Goal: Information Seeking & Learning: Learn about a topic

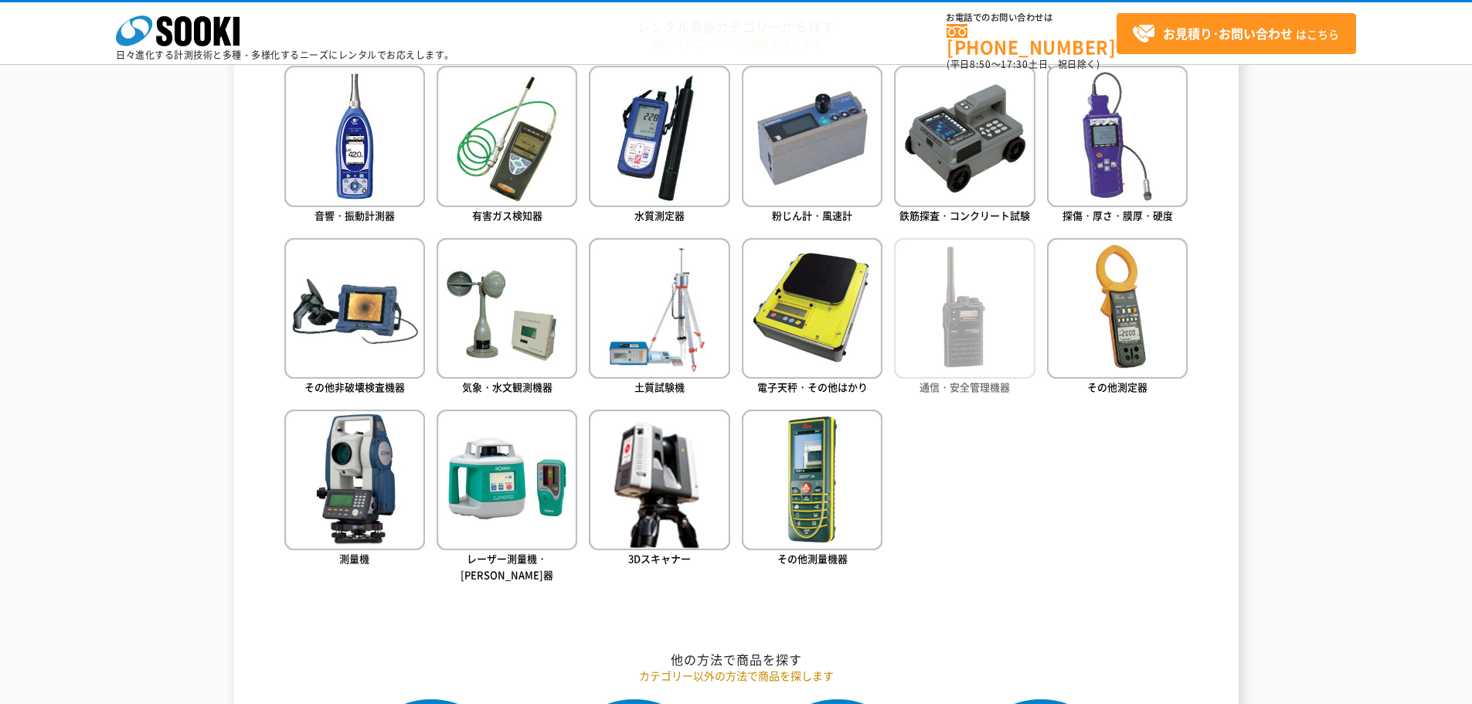
scroll to position [696, 0]
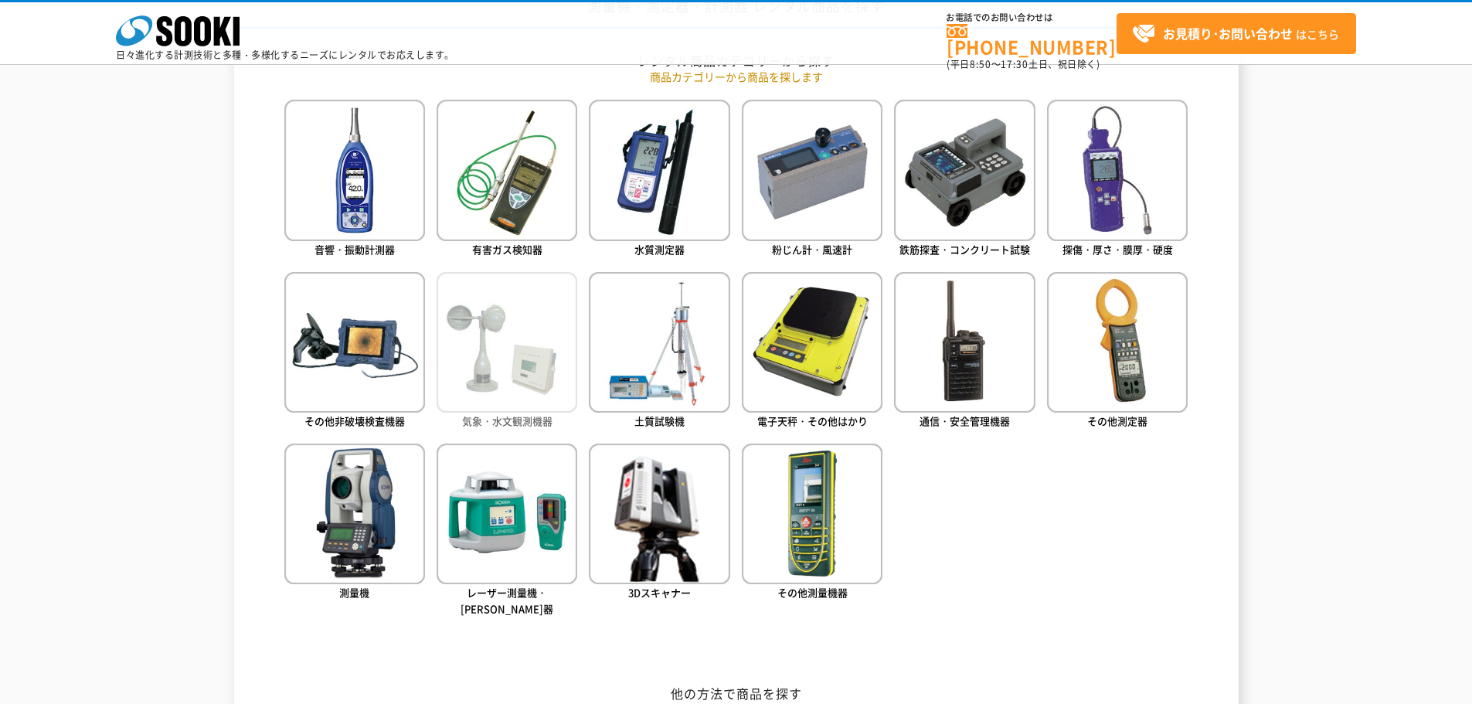
click at [515, 371] on img at bounding box center [507, 342] width 141 height 141
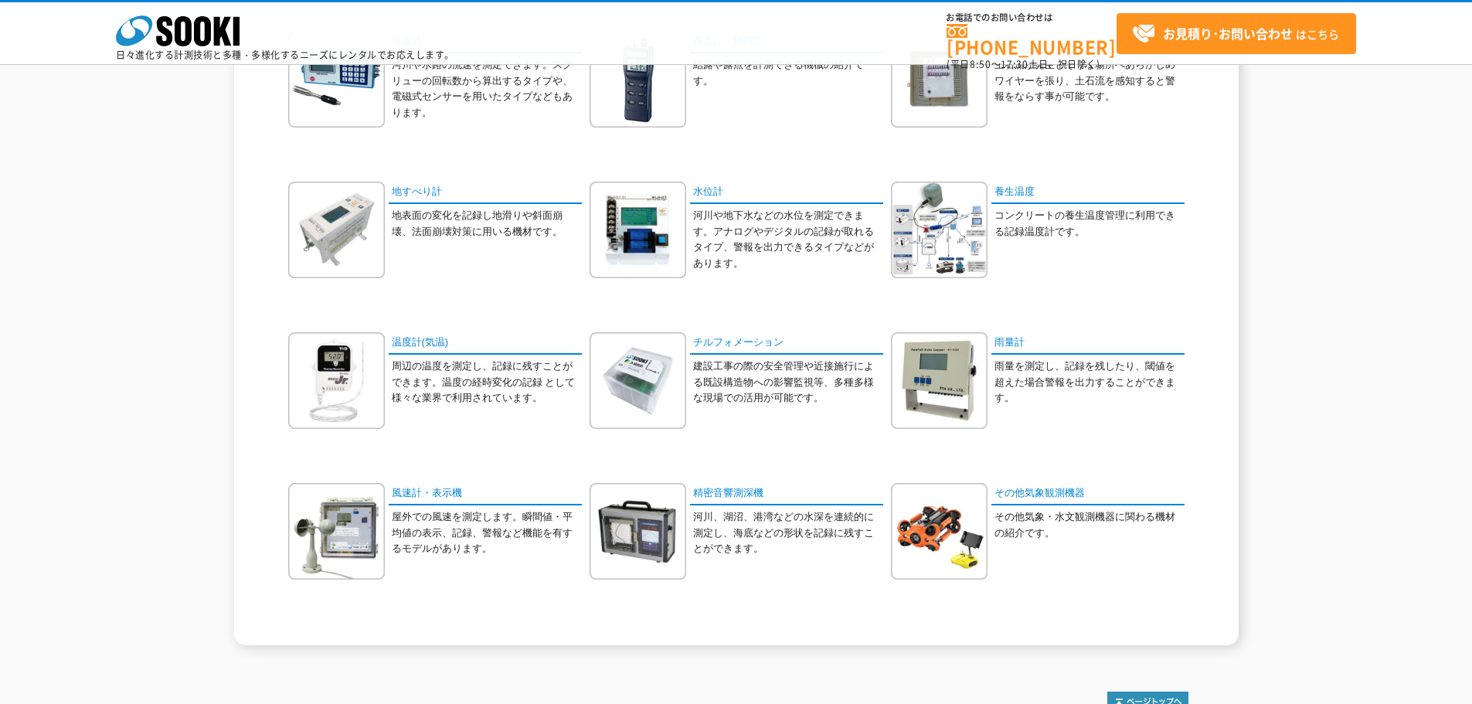
scroll to position [232, 0]
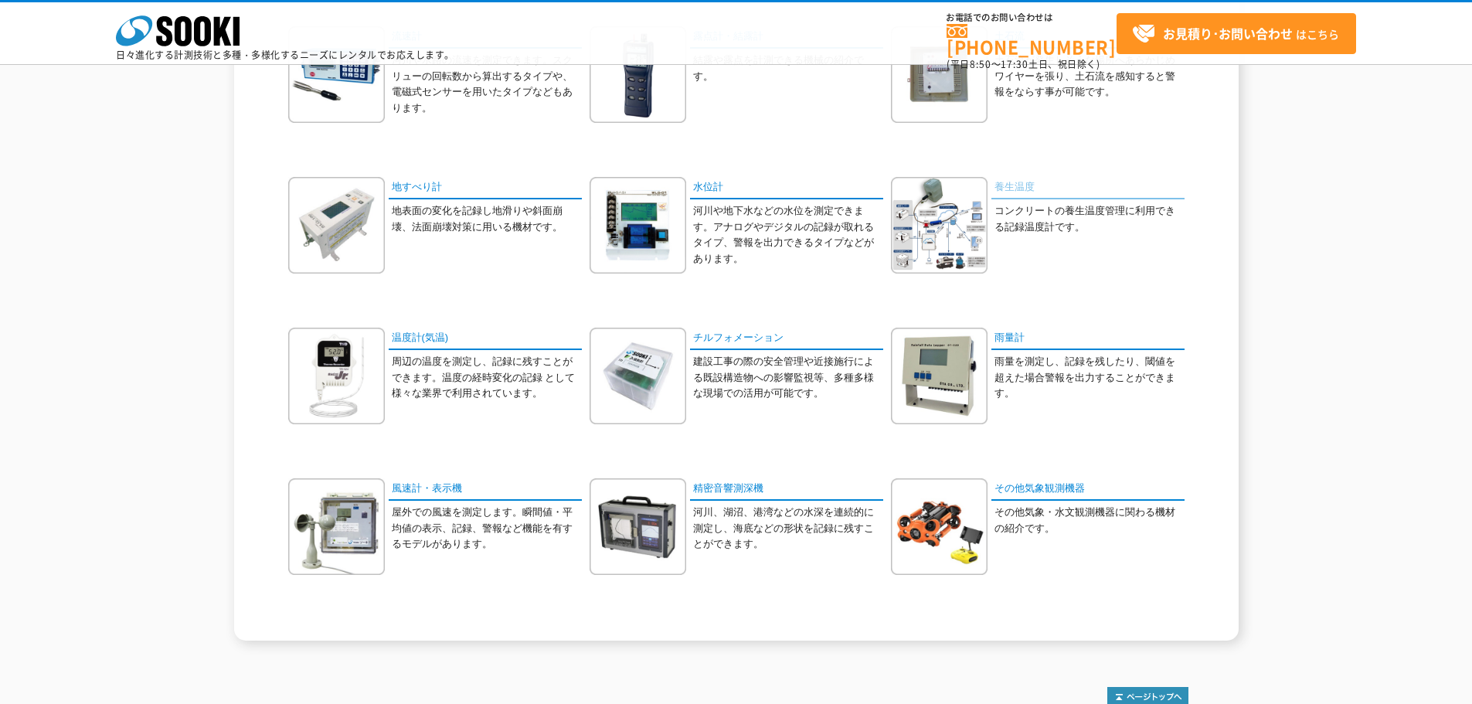
click at [1026, 189] on link "養生温度" at bounding box center [1088, 188] width 193 height 22
click at [437, 335] on link "温度計(気温)" at bounding box center [485, 339] width 193 height 22
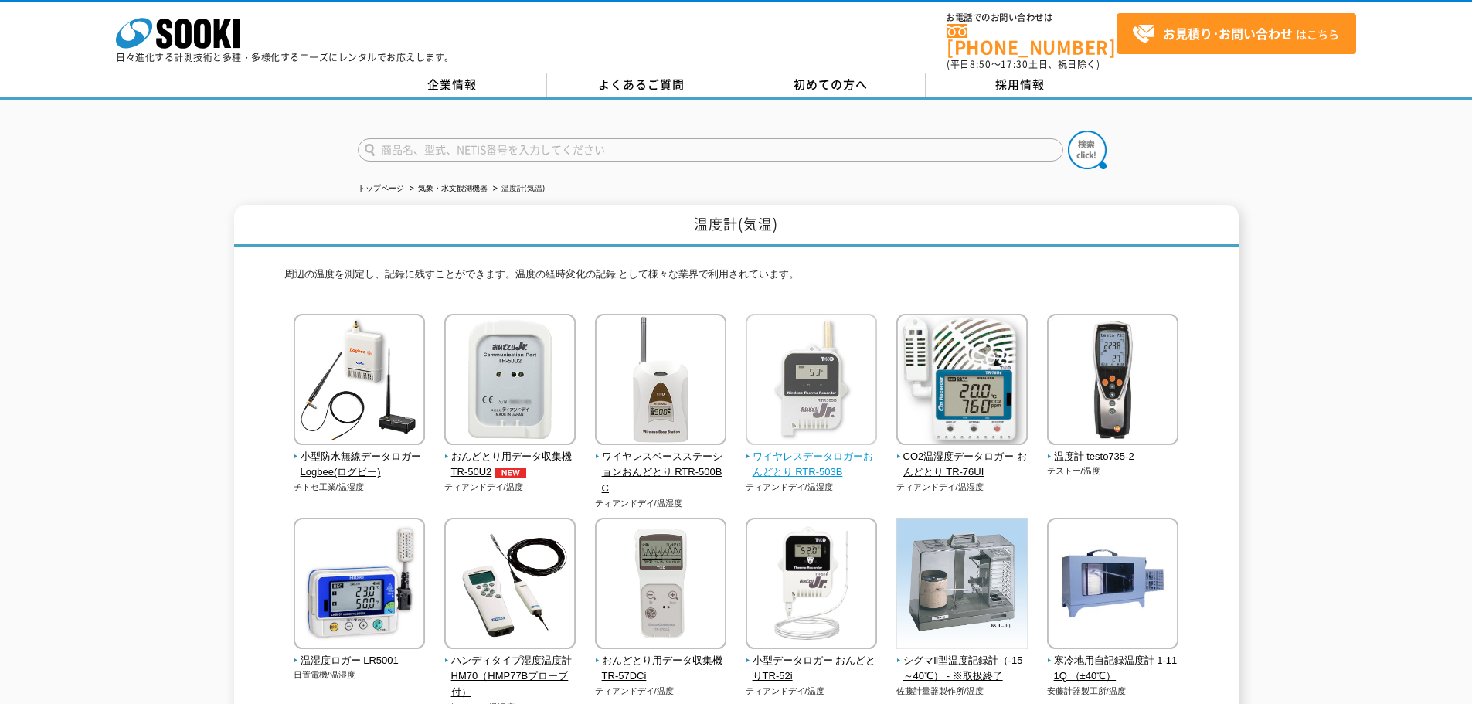
click at [802, 463] on span "ワイヤレスデータロガーおんどとり RTR-503B" at bounding box center [812, 465] width 132 height 32
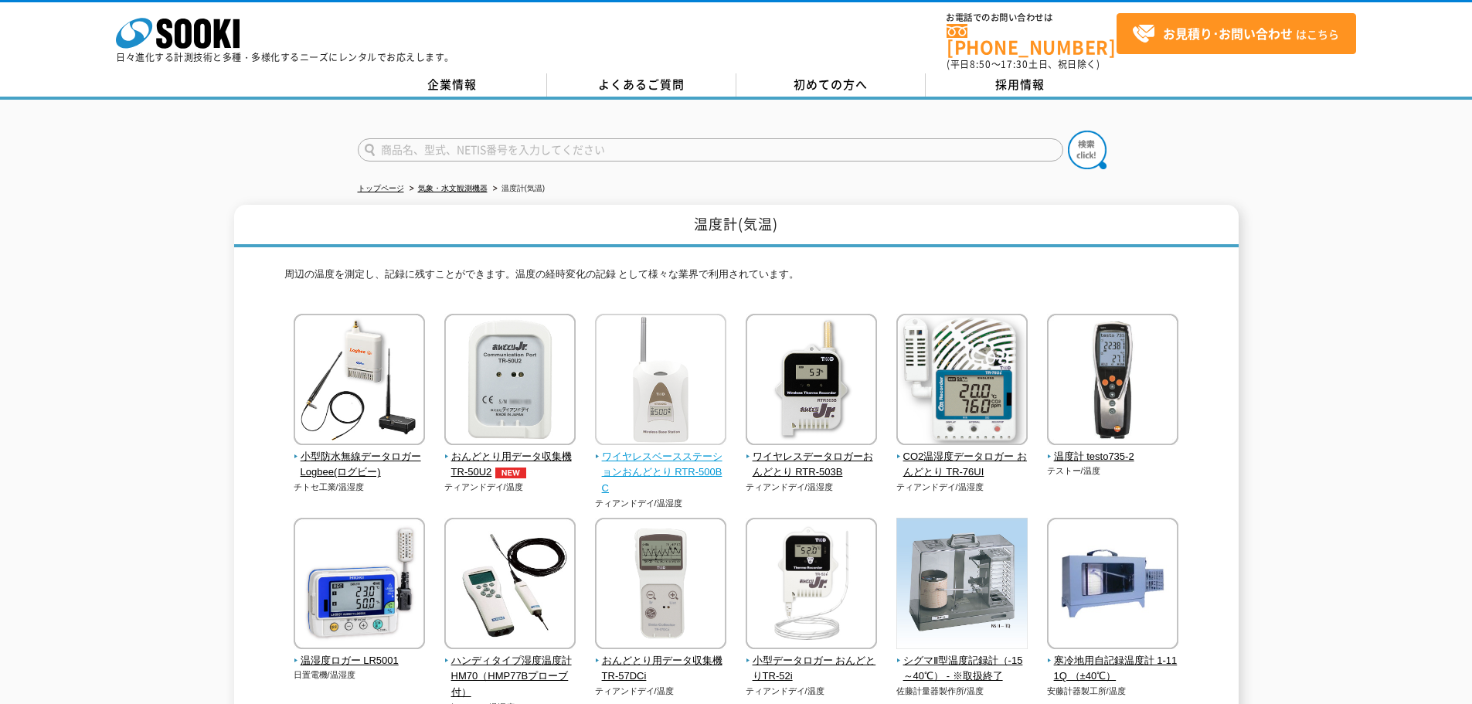
click at [651, 454] on span "ワイヤレスベースステーションおんどとり RTR-500BC" at bounding box center [661, 473] width 132 height 48
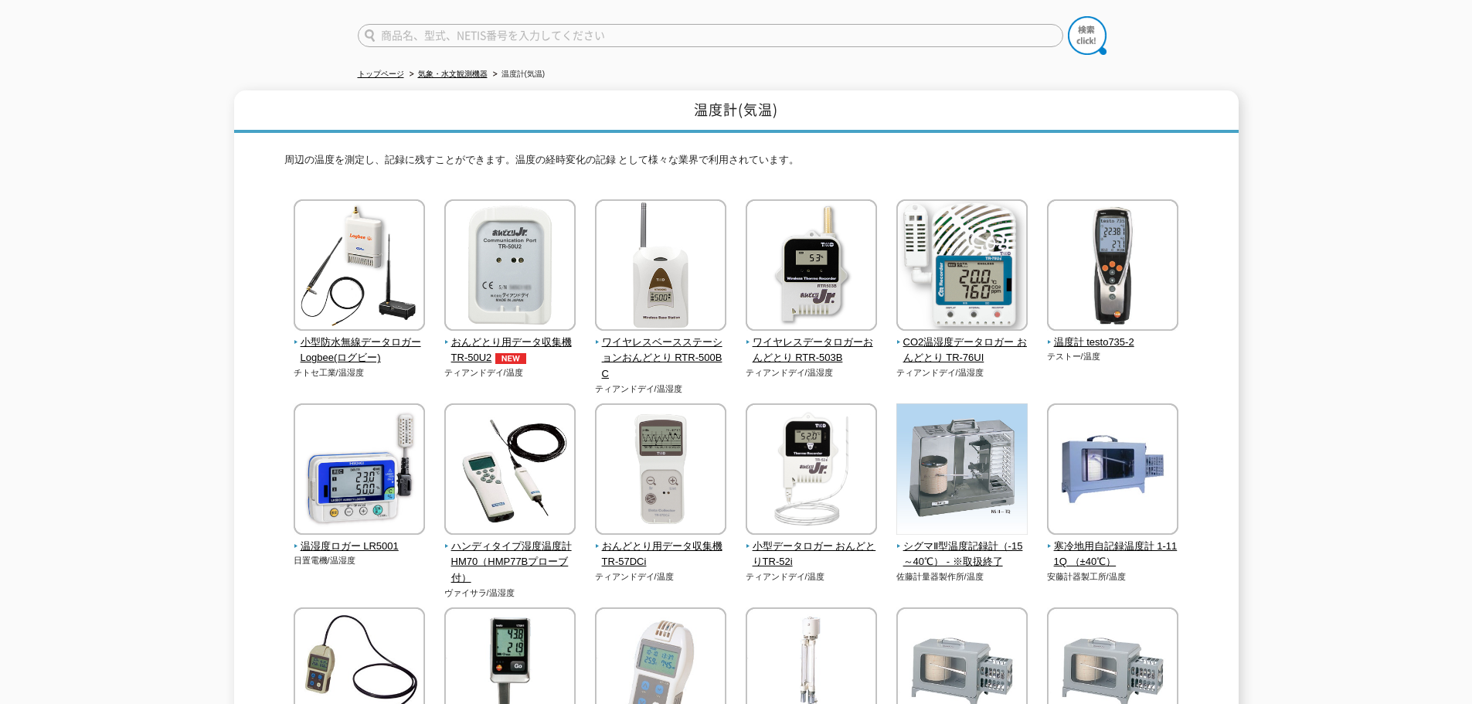
scroll to position [155, 0]
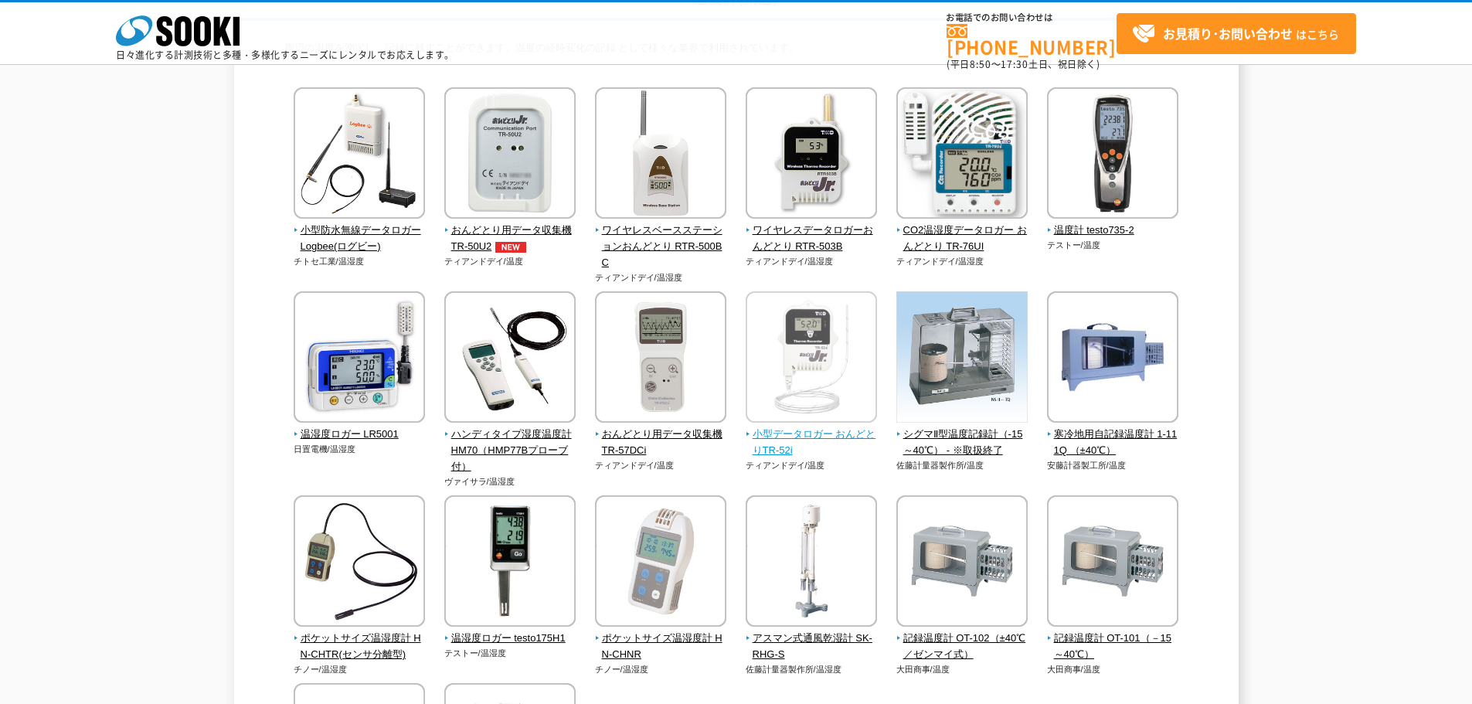
click at [777, 437] on span "小型データロガー おんどとりTR-52i" at bounding box center [812, 443] width 132 height 32
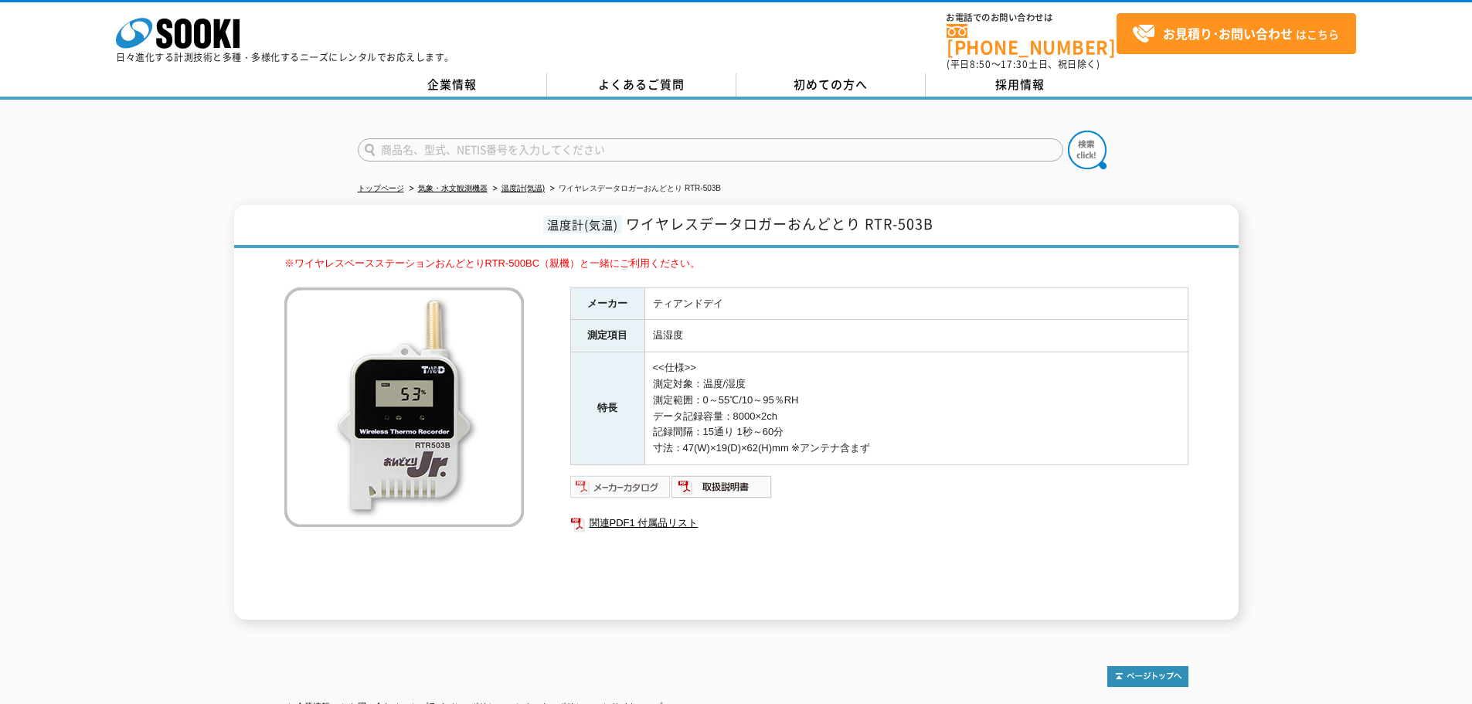
click at [627, 478] on img at bounding box center [620, 487] width 101 height 25
click at [665, 517] on link "関連PDF1 付属品リスト" at bounding box center [879, 523] width 618 height 20
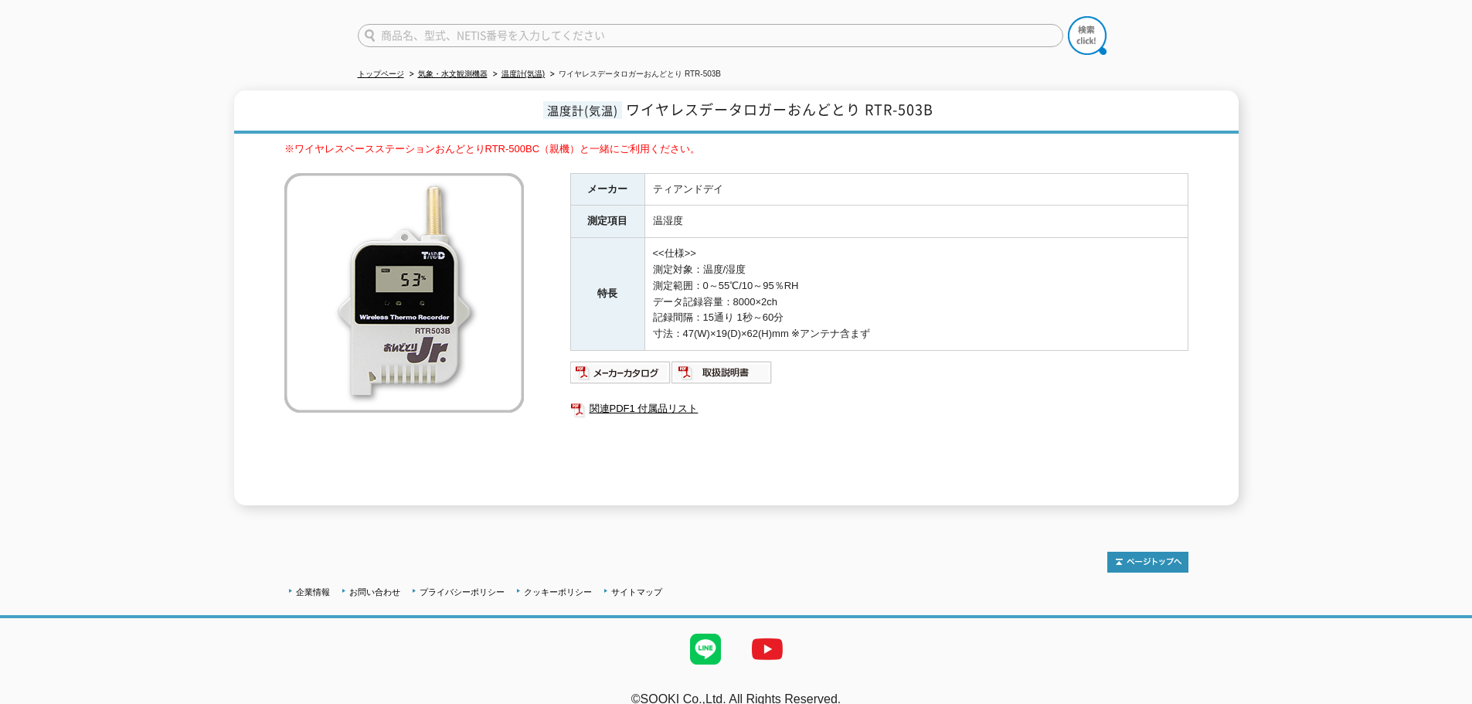
scroll to position [126, 0]
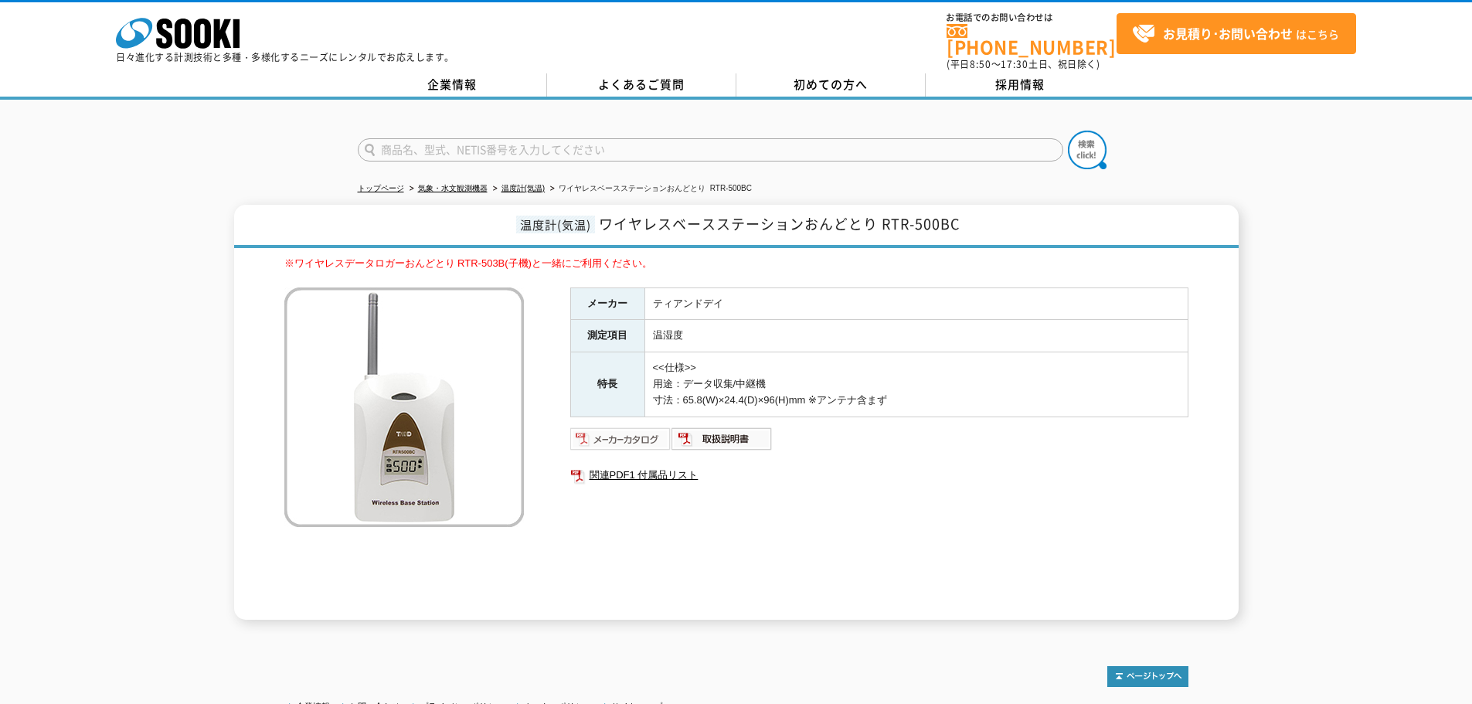
click at [628, 429] on img at bounding box center [620, 439] width 101 height 25
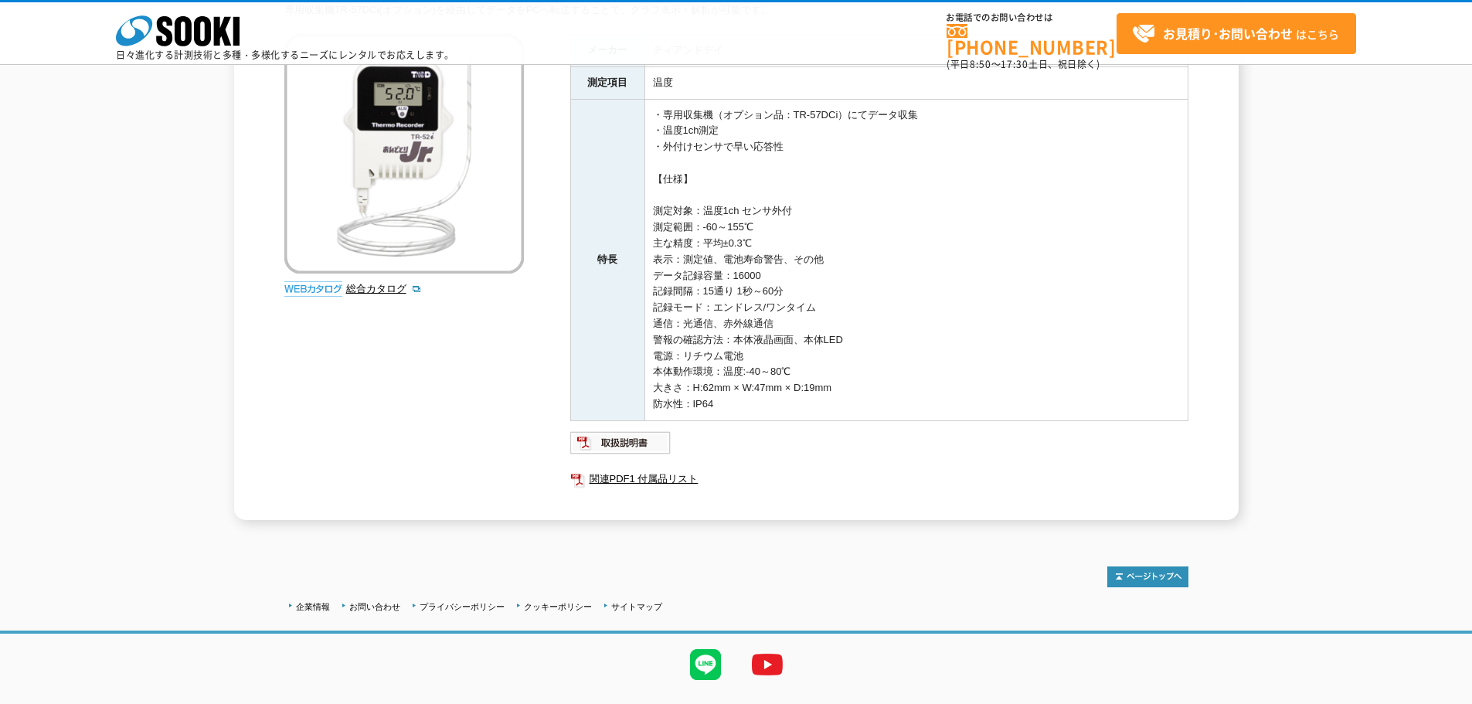
scroll to position [232, 0]
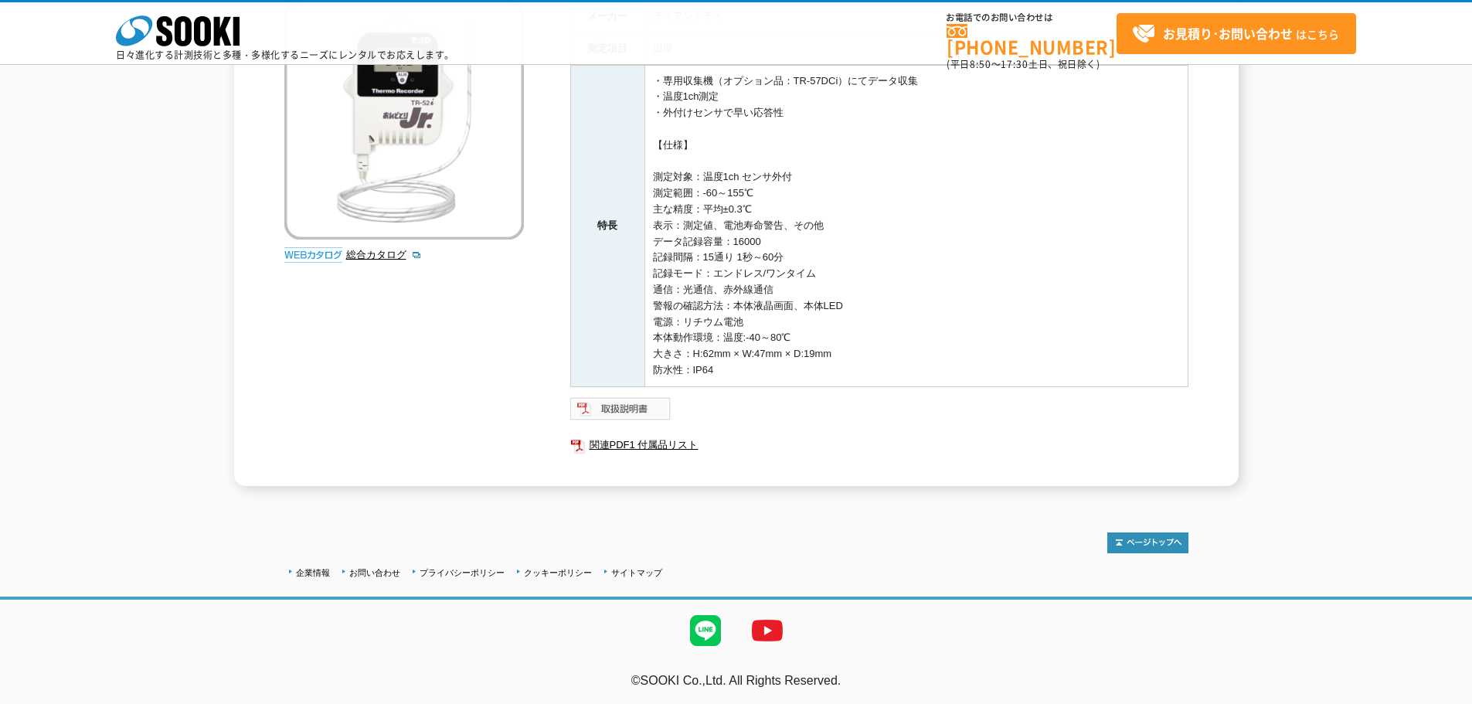
click at [594, 407] on img at bounding box center [620, 408] width 101 height 25
